Goal: Transaction & Acquisition: Purchase product/service

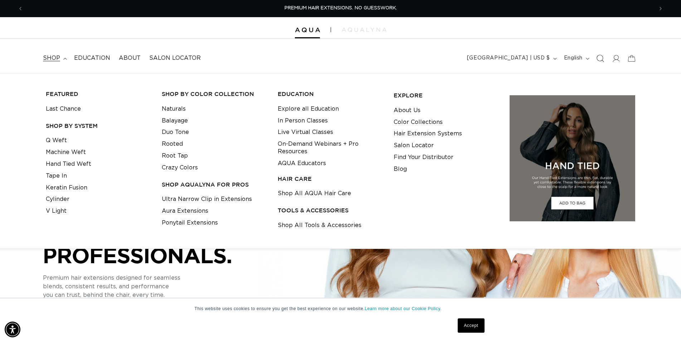
click at [599, 58] on icon "Search" at bounding box center [600, 58] width 8 height 8
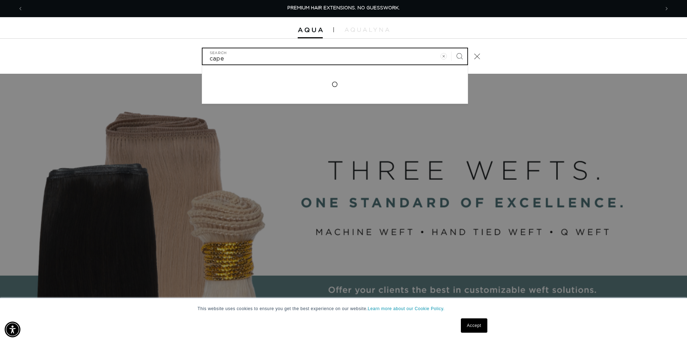
type input "cape"
click at [452, 48] on button "Search" at bounding box center [460, 56] width 16 height 16
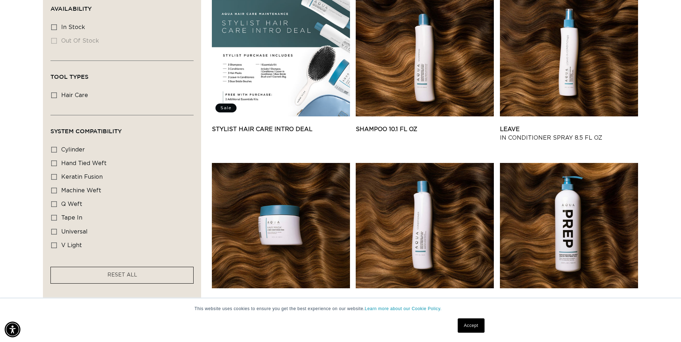
scroll to position [146, 0]
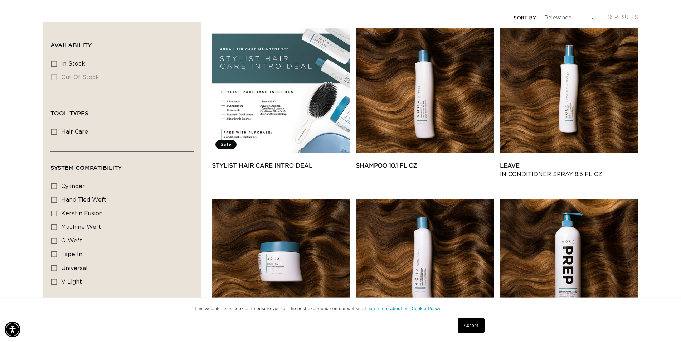
click at [305, 164] on link "Stylist Hair Care Intro Deal" at bounding box center [281, 165] width 138 height 9
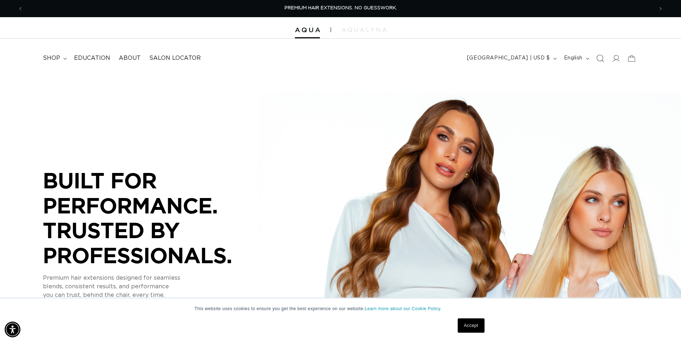
click at [599, 57] on icon "Search" at bounding box center [600, 58] width 8 height 8
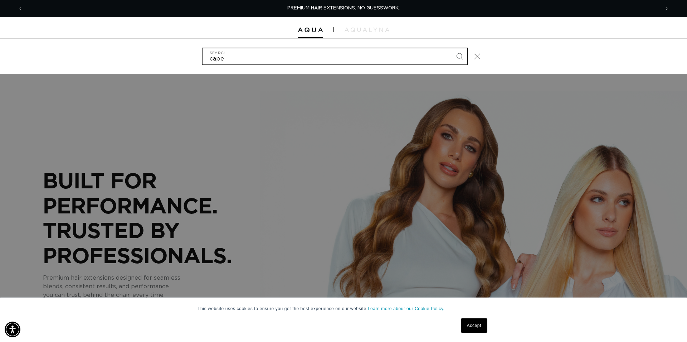
type input "cape"
click at [452, 48] on button "Search" at bounding box center [460, 56] width 16 height 16
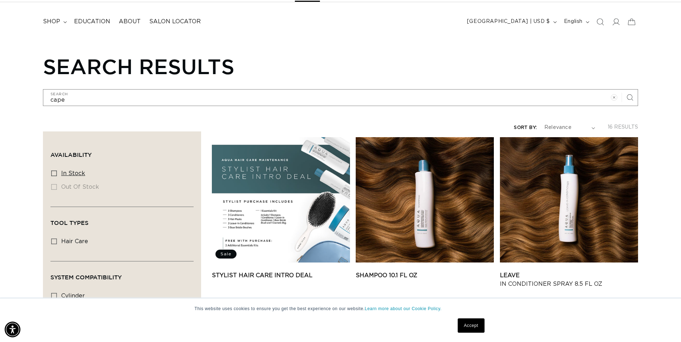
scroll to position [183, 0]
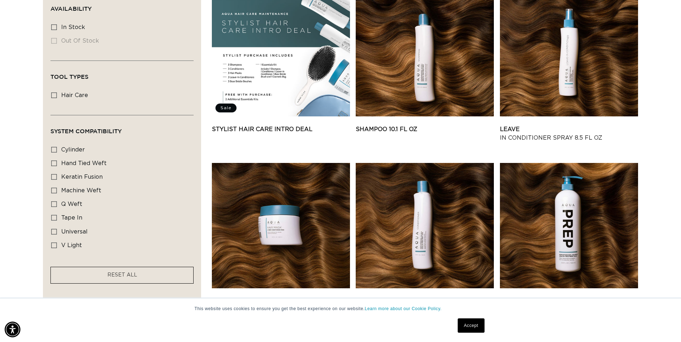
click at [77, 20] on fieldset "Availability In stock In stock (6 products) Out of stock Out of stock (0 produc…" at bounding box center [122, 35] width 142 height 33
click at [77, 24] on span "In stock" at bounding box center [73, 27] width 24 height 6
click at [57, 24] on input "In stock In stock (6 products)" at bounding box center [54, 27] width 6 height 6
checkbox input "true"
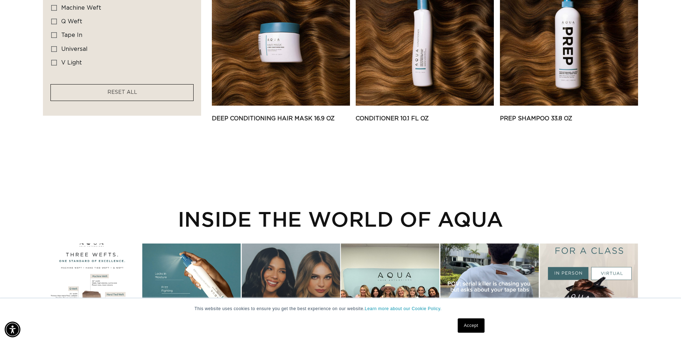
scroll to position [548, 0]
